Goal: Information Seeking & Learning: Find specific page/section

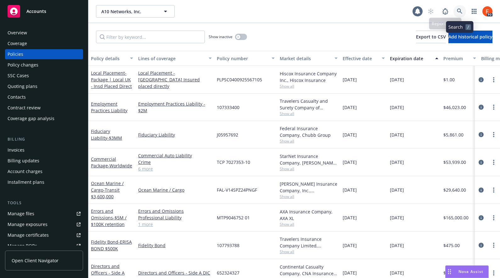
click at [456, 12] on link at bounding box center [460, 11] width 13 height 13
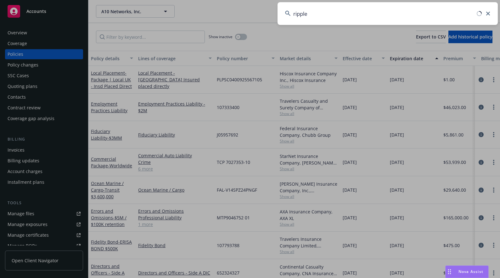
type input "ripple"
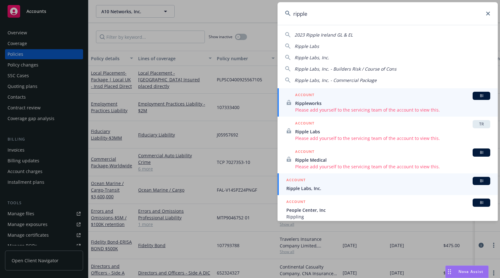
click at [311, 189] on span "Ripple Labs, Inc." at bounding box center [389, 188] width 204 height 7
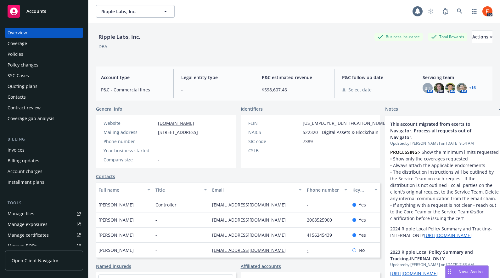
click at [24, 55] on div "Policies" at bounding box center [44, 54] width 73 height 10
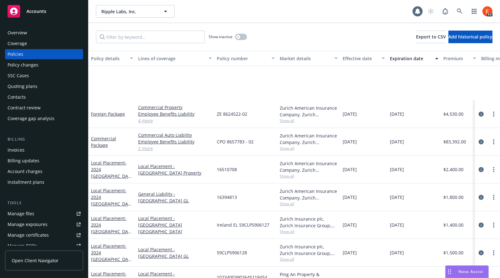
scroll to position [384, 0]
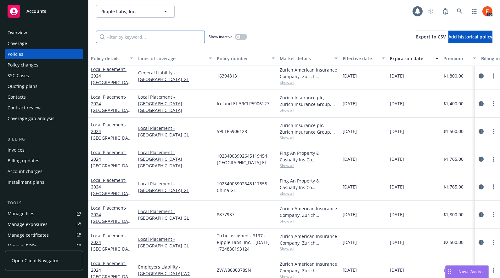
click at [132, 40] on input "Filter by keyword..." at bounding box center [150, 37] width 109 height 13
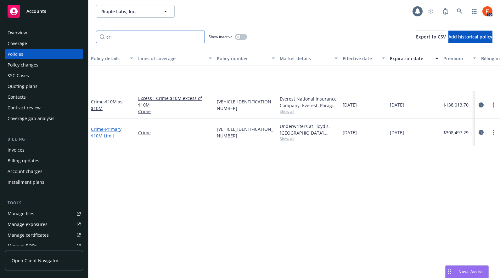
type input "cri"
click at [100, 131] on link "Crime - Primary $10M Limit" at bounding box center [106, 132] width 31 height 13
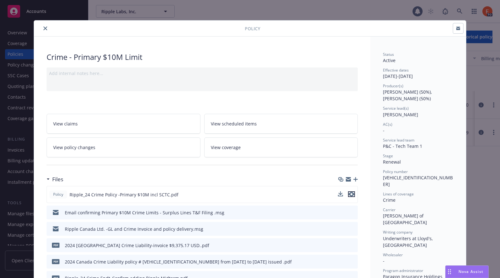
click at [350, 193] on icon "preview file" at bounding box center [352, 194] width 6 height 4
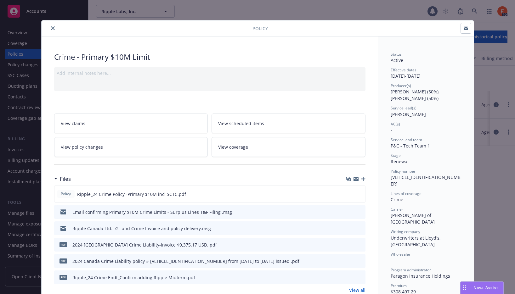
drag, startPoint x: 52, startPoint y: 28, endPoint x: 164, endPoint y: 19, distance: 112.5
click at [52, 28] on button "close" at bounding box center [53, 29] width 8 height 8
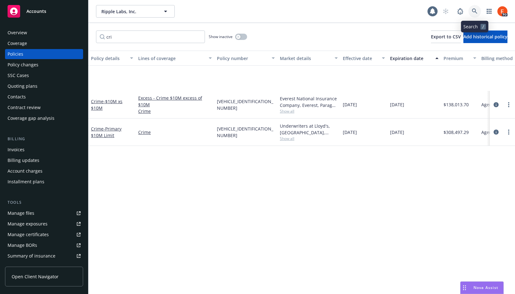
click at [474, 11] on icon at bounding box center [475, 12] width 6 height 6
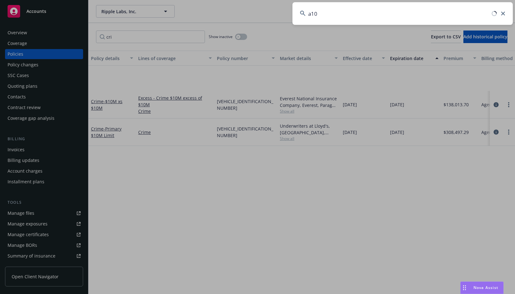
type input "a10"
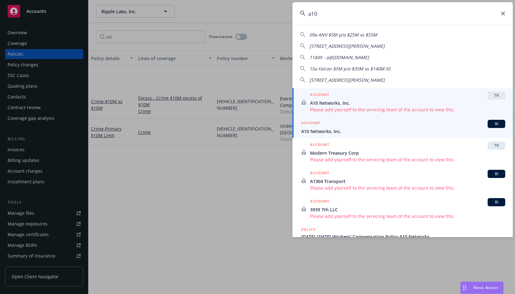
click at [336, 130] on span "A10 Networks, Inc." at bounding box center [403, 131] width 204 height 7
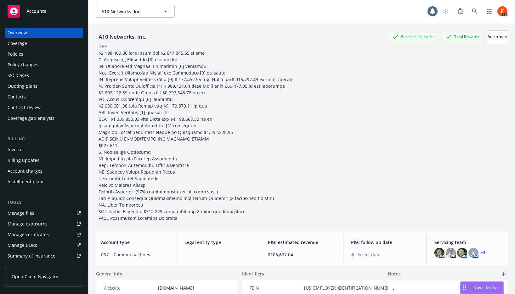
click at [27, 56] on div "Policies" at bounding box center [44, 54] width 73 height 10
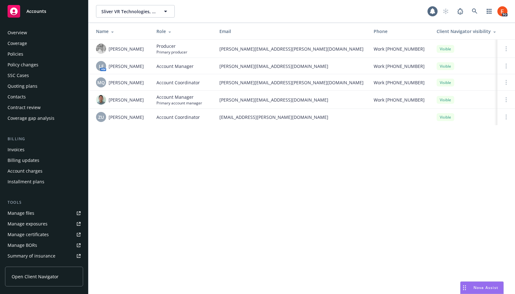
scroll to position [105, 0]
